Goal: Ask a question

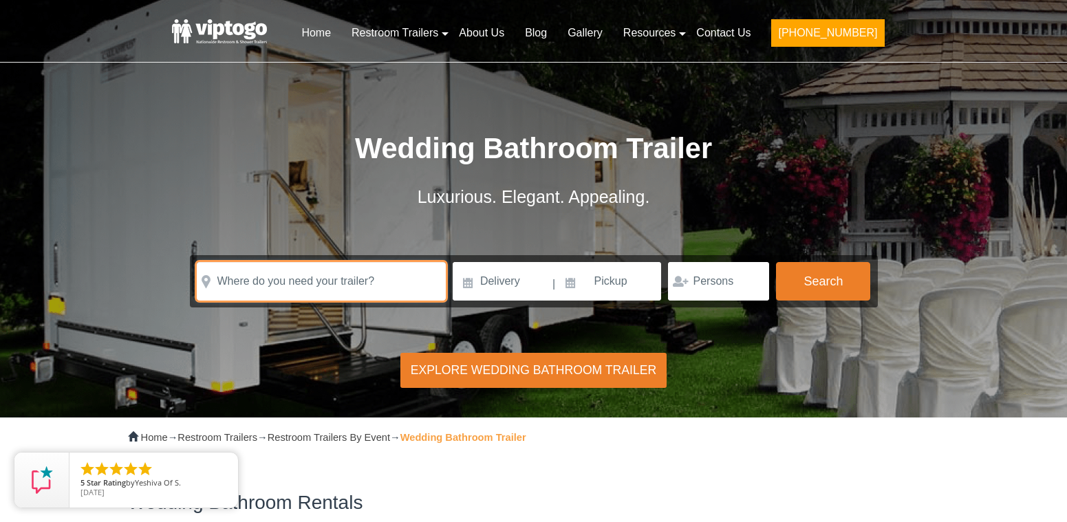
click at [319, 281] on input "text" at bounding box center [321, 281] width 249 height 39
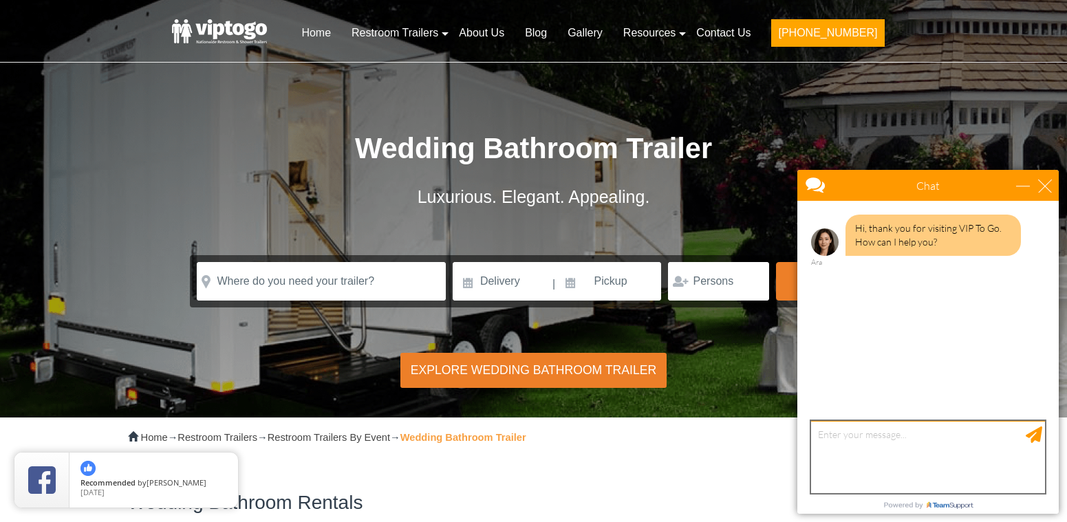
click at [820, 441] on textarea "type your message" at bounding box center [928, 457] width 234 height 72
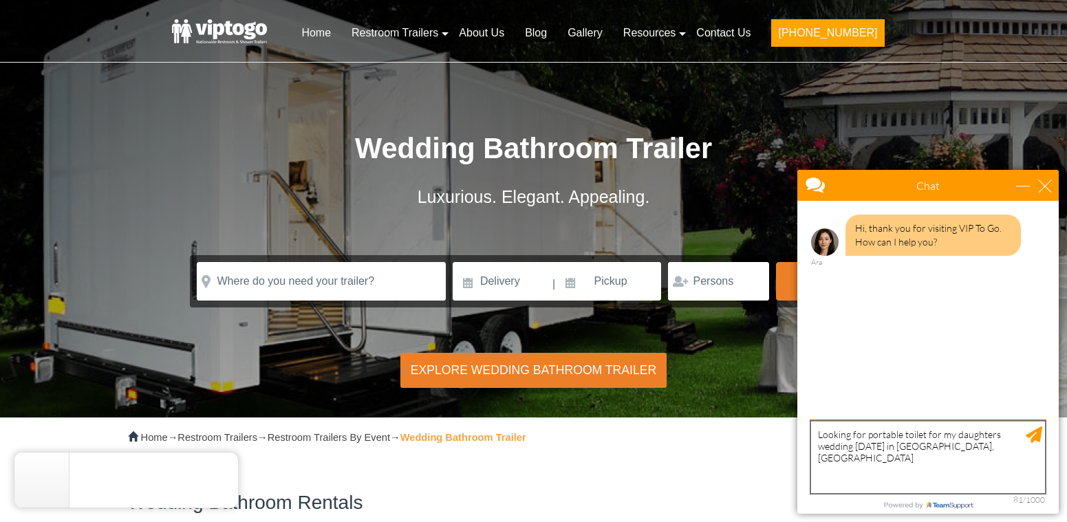
click at [818, 441] on textarea "Looking for portable toilet for my daughters wedding [DATE] in [GEOGRAPHIC_DATA…" at bounding box center [928, 457] width 234 height 72
click at [1034, 445] on textarea "Looking for portable toilet for my daughters wedding [DATE] in [GEOGRAPHIC_DATA…" at bounding box center [928, 457] width 234 height 72
type textarea "Looking for portable toilet for my daughters wedding [DATE] in [GEOGRAPHIC_DATA…"
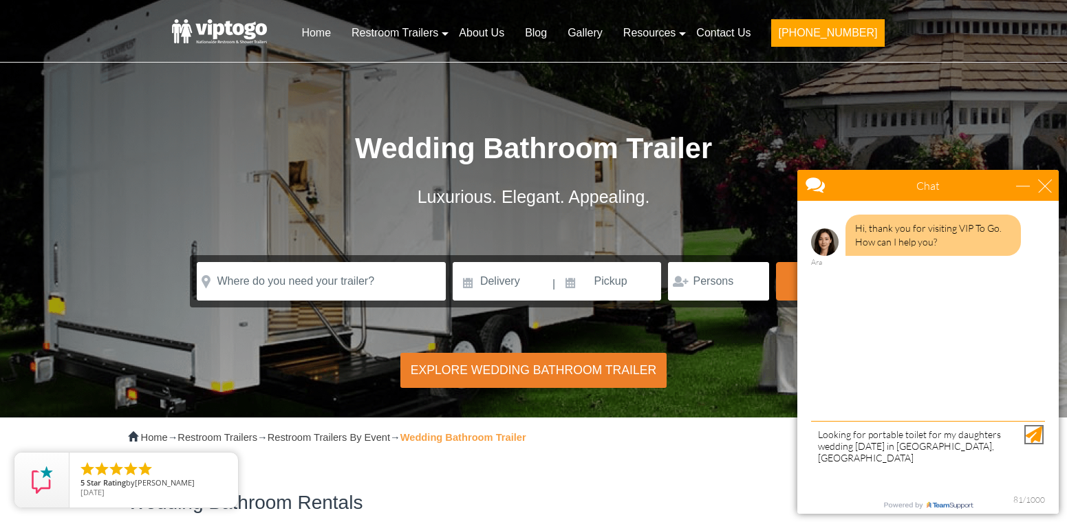
click at [1034, 432] on div "Send Message" at bounding box center [1034, 435] width 17 height 17
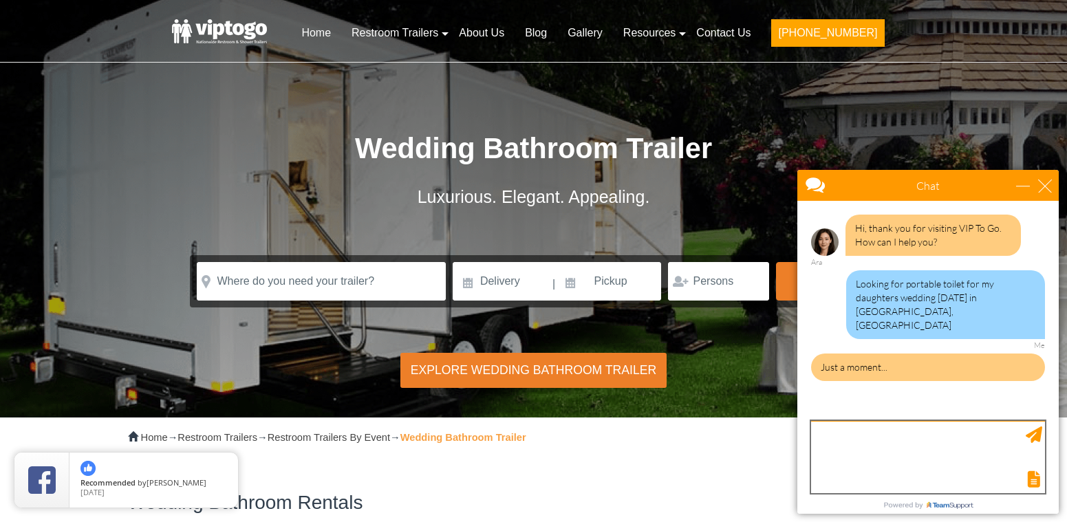
click at [875, 447] on textarea "type your message" at bounding box center [928, 457] width 234 height 72
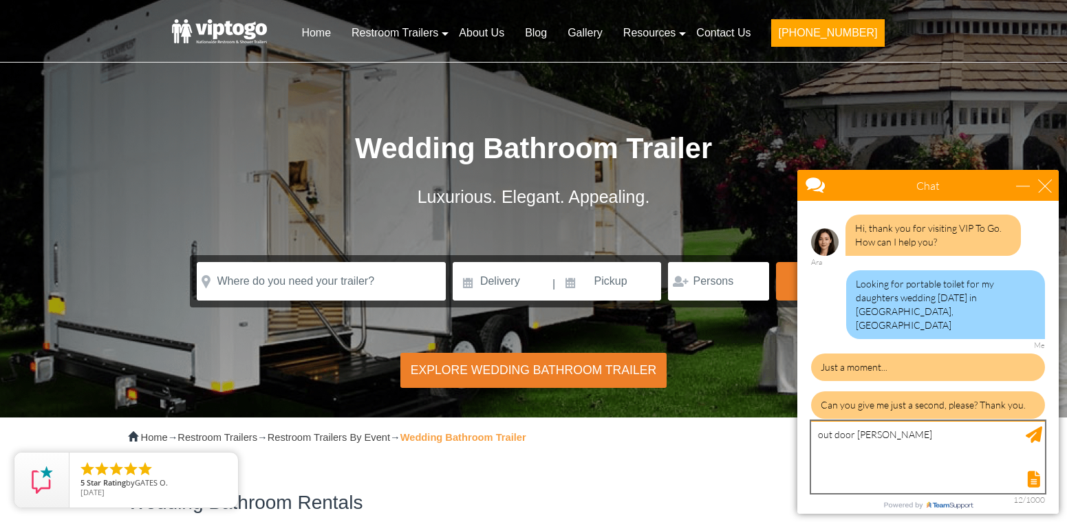
scroll to position [32, 0]
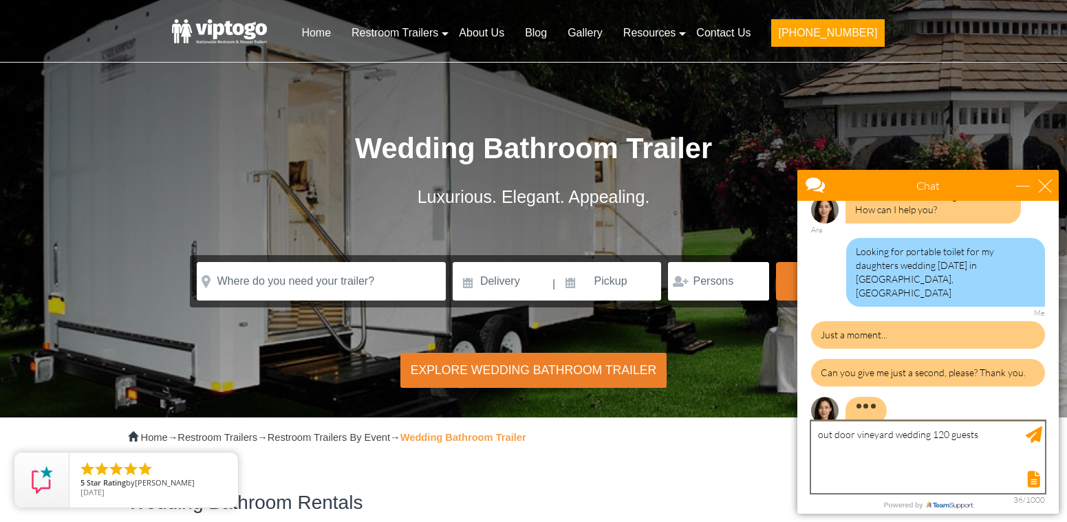
type textarea "out door vineyard wedding 120 guests"
click at [1037, 434] on div "Send Message" at bounding box center [1034, 435] width 17 height 17
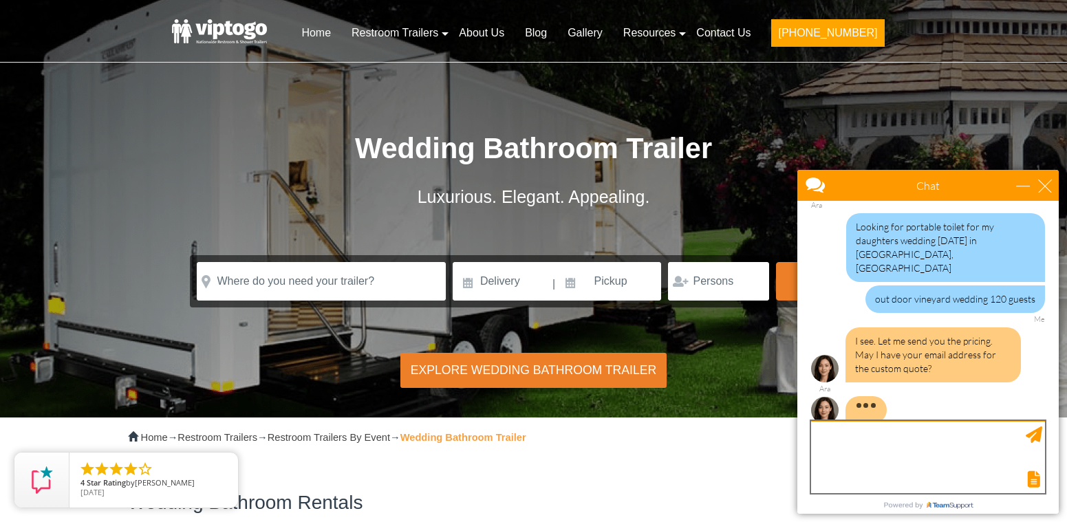
scroll to position [15, 0]
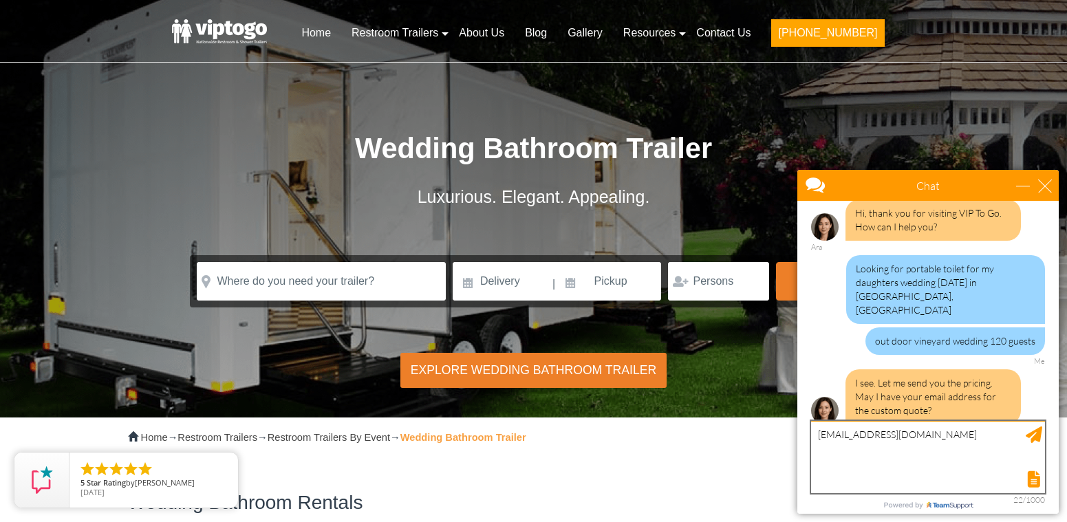
type textarea "[EMAIL_ADDRESS][DOMAIN_NAME]"
click at [1034, 438] on div "Send Message" at bounding box center [1034, 435] width 17 height 17
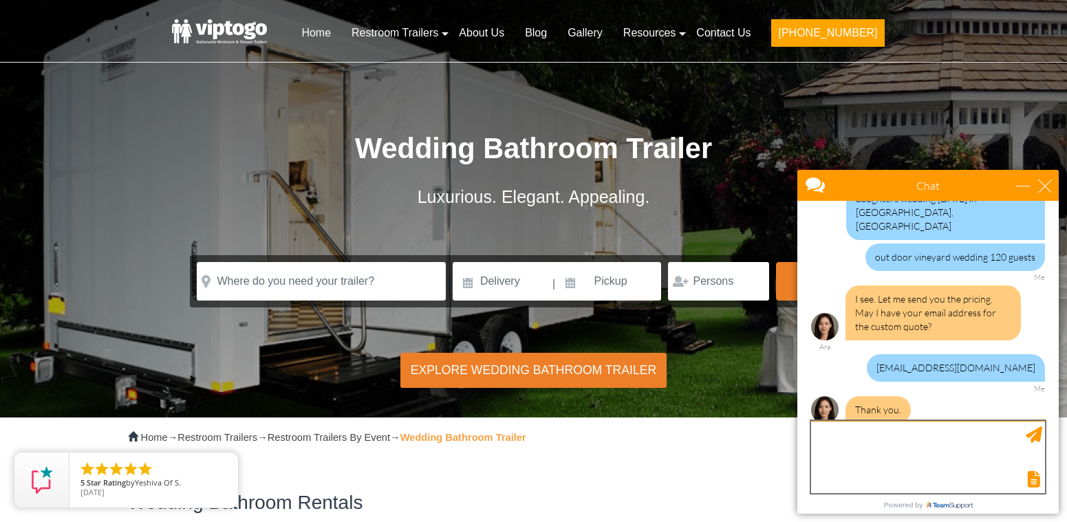
scroll to position [158, 0]
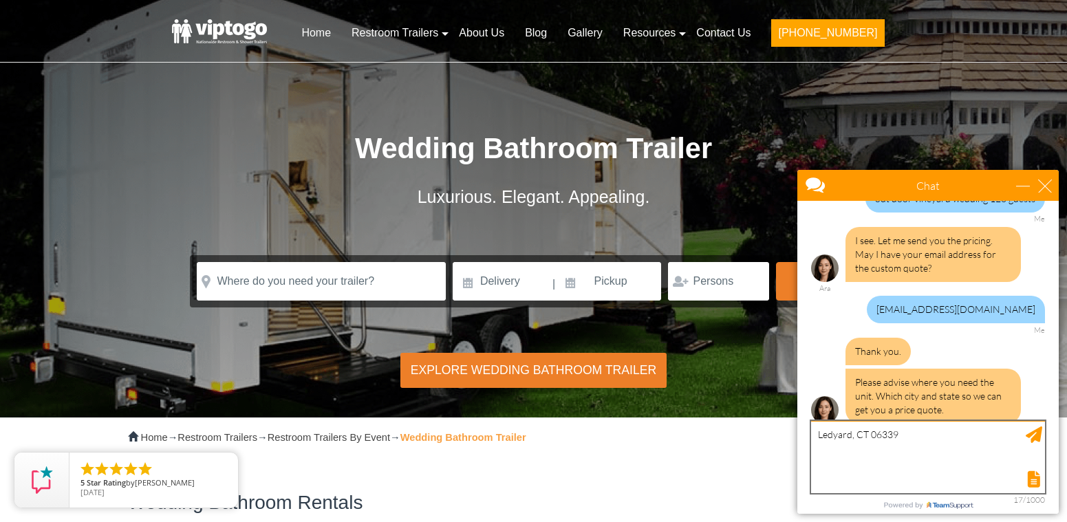
type textarea "Ledyard, CT 06339"
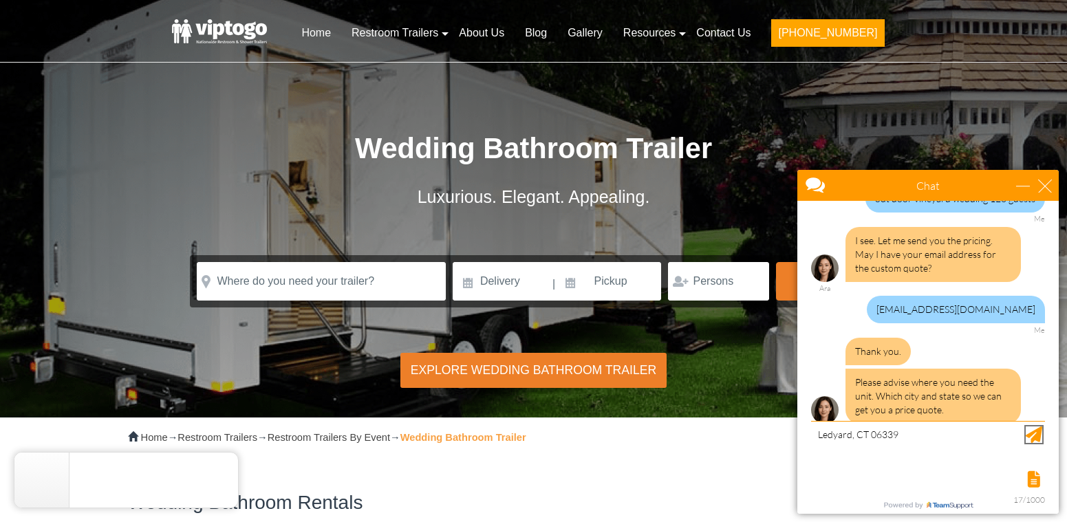
click at [1042, 434] on div "Send Message" at bounding box center [1034, 435] width 17 height 17
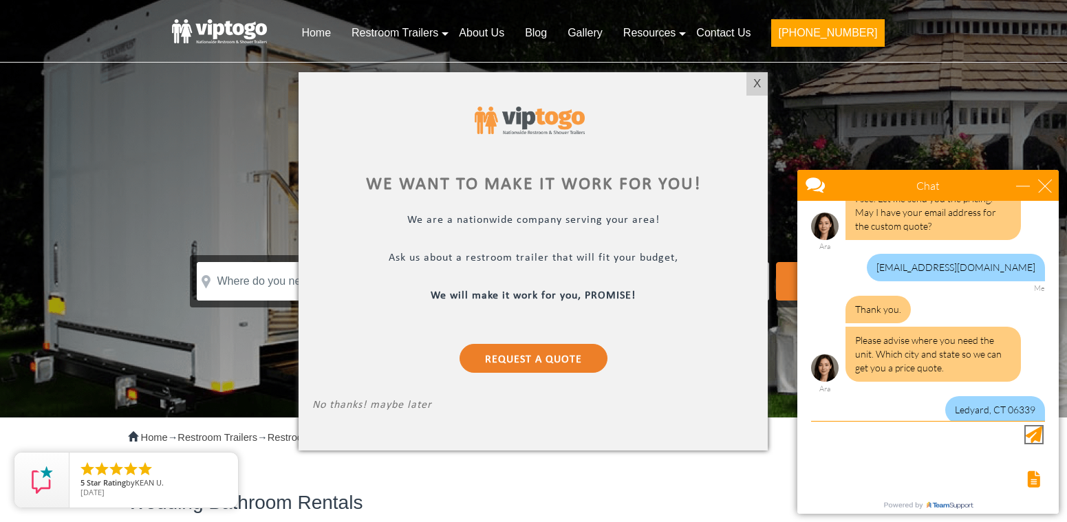
scroll to position [242, 0]
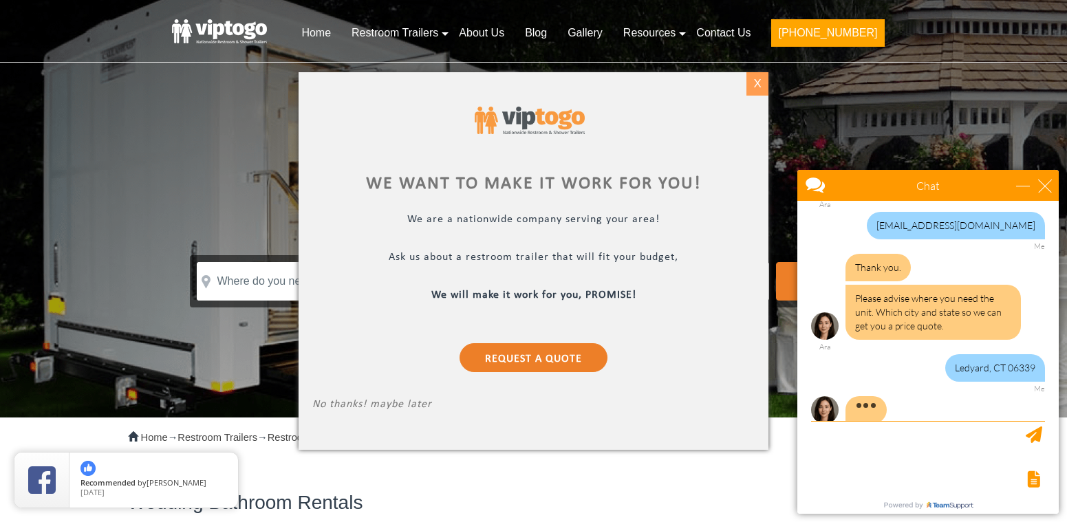
click at [752, 83] on div "X" at bounding box center [757, 83] width 21 height 23
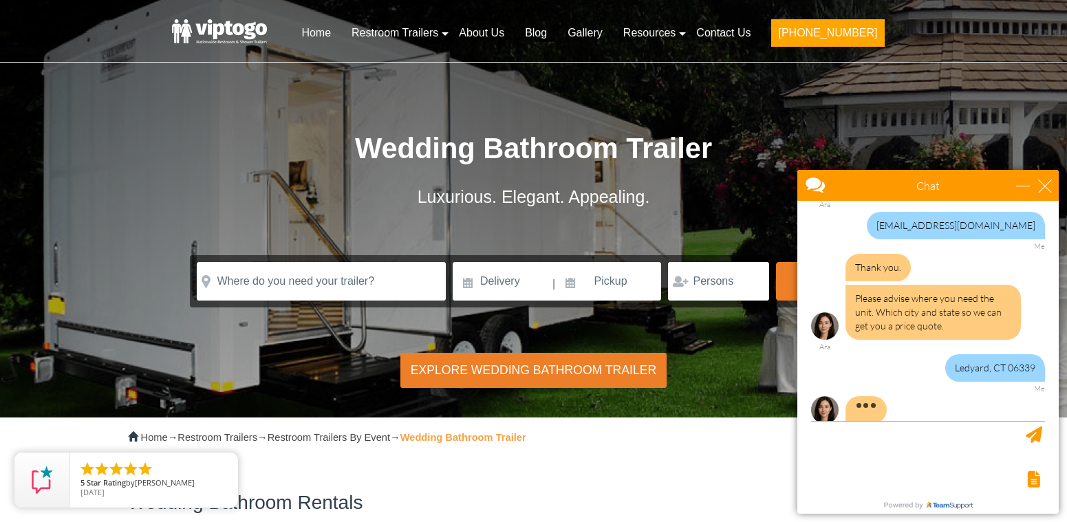
scroll to position [200, 0]
